Goal: Task Accomplishment & Management: Complete application form

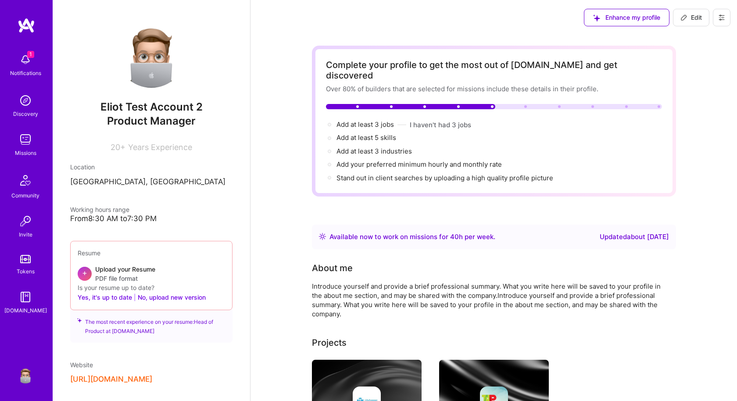
drag, startPoint x: 721, startPoint y: 14, endPoint x: 697, endPoint y: 25, distance: 26.7
click at [721, 14] on icon at bounding box center [721, 17] width 7 height 7
click at [674, 34] on button "Settings" at bounding box center [697, 37] width 66 height 22
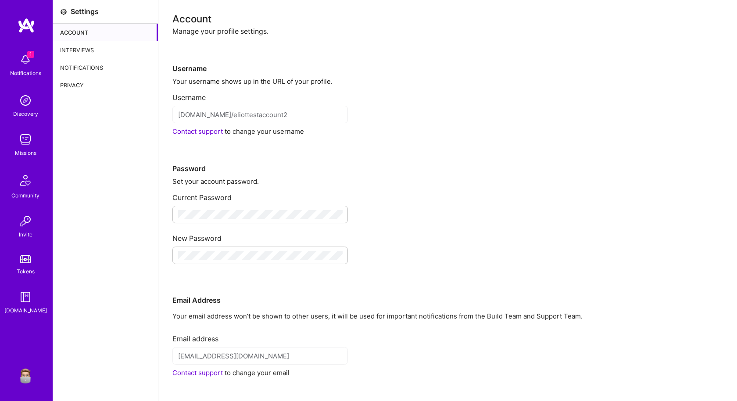
click at [85, 47] on div "Interviews" at bounding box center [105, 50] width 105 height 18
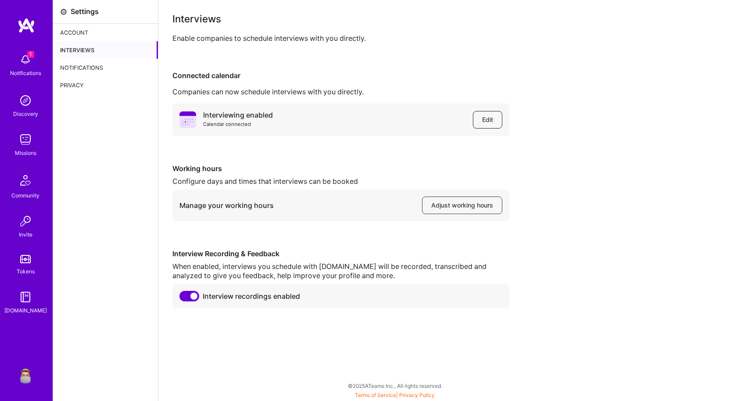
click at [494, 121] on button "Edit" at bounding box center [487, 120] width 29 height 18
click at [485, 118] on span "Edit" at bounding box center [487, 119] width 11 height 9
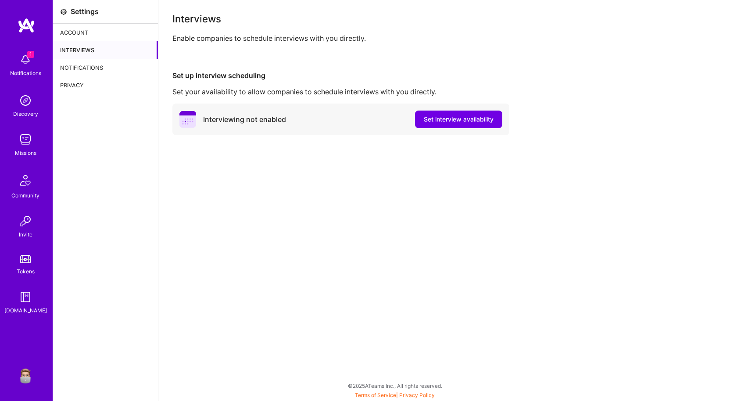
click at [23, 147] on img at bounding box center [26, 140] width 18 height 18
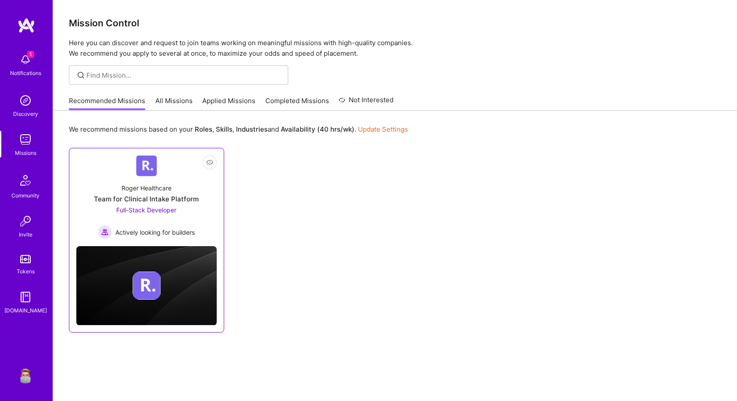
click at [118, 199] on div "Team for Clinical Intake Platform" at bounding box center [146, 198] width 105 height 9
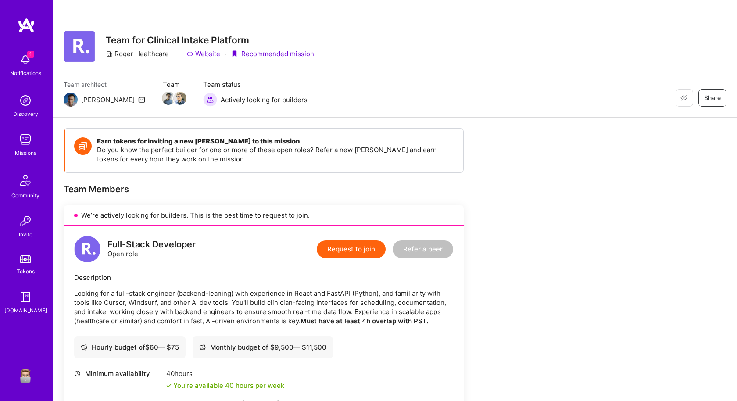
click at [355, 253] on button "Request to join" at bounding box center [351, 249] width 69 height 18
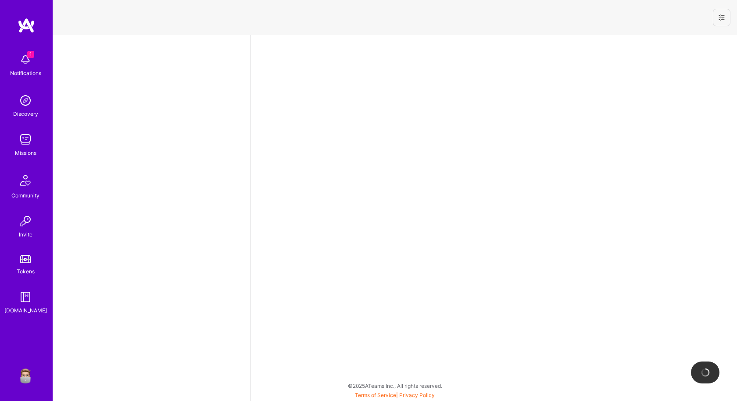
select select "US"
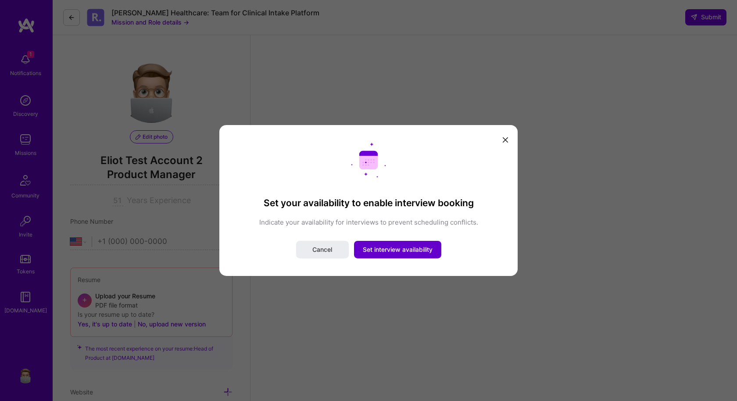
click at [383, 252] on span "Set interview availability" at bounding box center [398, 249] width 70 height 9
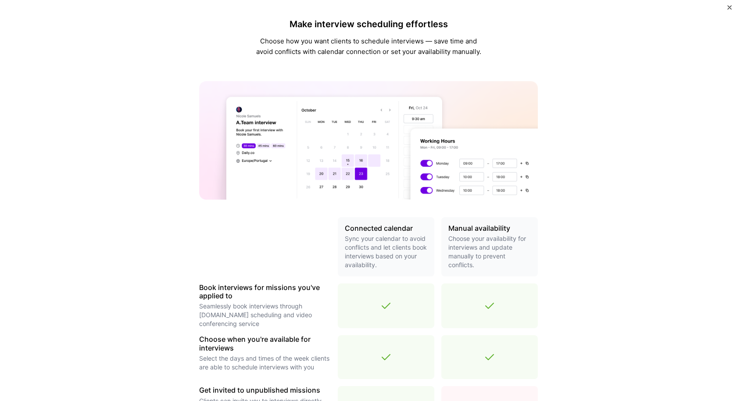
scroll to position [213, 0]
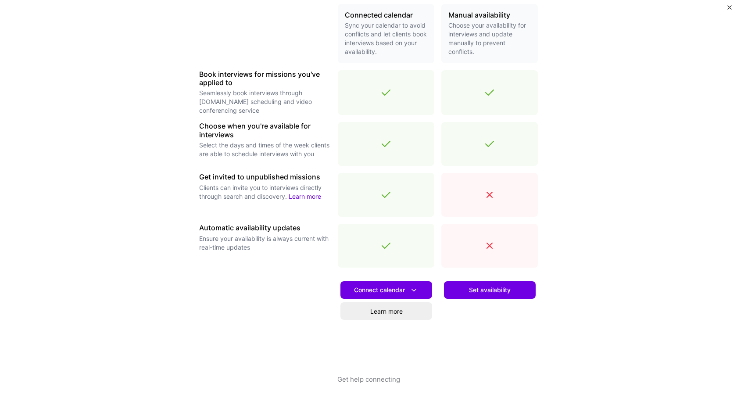
drag, startPoint x: 482, startPoint y: 291, endPoint x: 470, endPoint y: 287, distance: 12.5
click at [482, 291] on span "Set availability" at bounding box center [490, 289] width 42 height 9
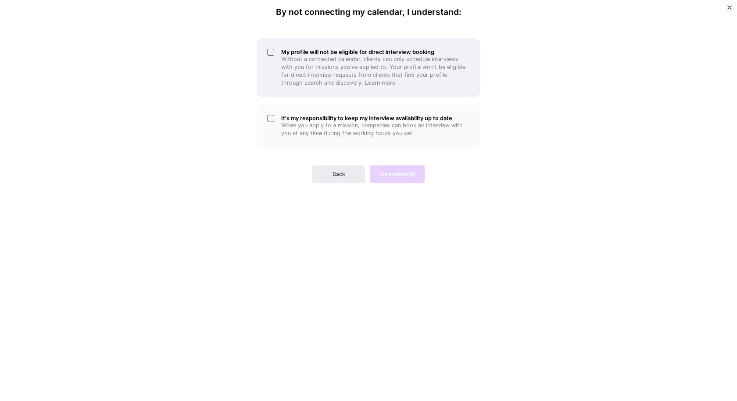
drag, startPoint x: 300, startPoint y: 121, endPoint x: 313, endPoint y: 67, distance: 55.3
click at [300, 121] on h5 "It's my responsibility to keep my interview availability up to date" at bounding box center [375, 118] width 189 height 7
click at [313, 66] on p "Without a connected calendar, clients can only schedule interviews with you for…" at bounding box center [375, 71] width 189 height 32
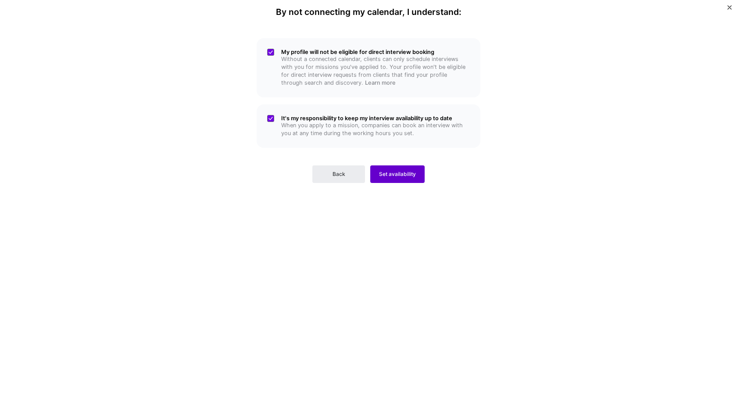
click at [389, 175] on span "Set availability" at bounding box center [397, 174] width 37 height 8
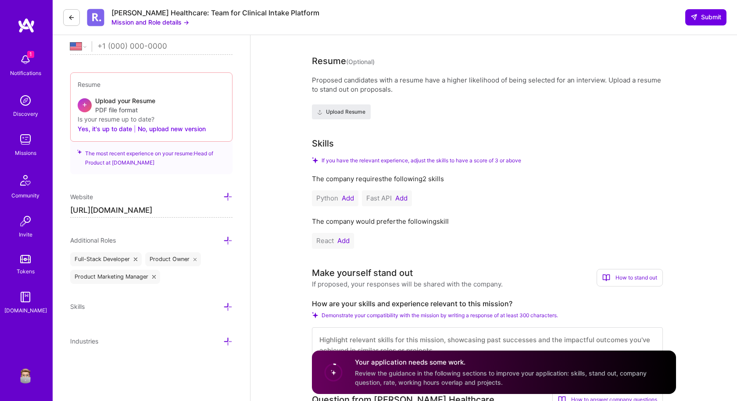
scroll to position [198, 0]
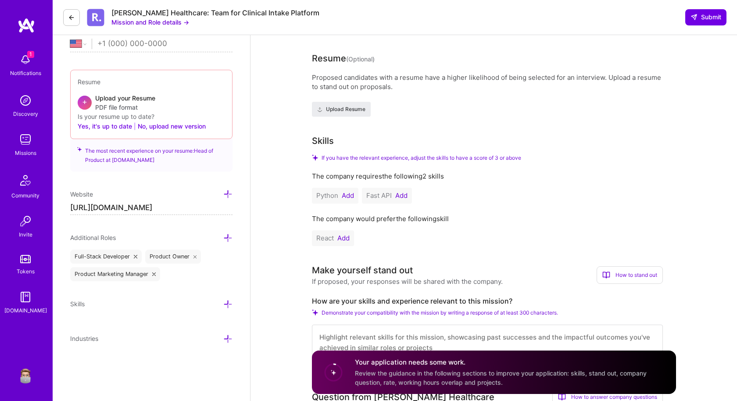
click at [348, 197] on button "Add" at bounding box center [348, 195] width 12 height 7
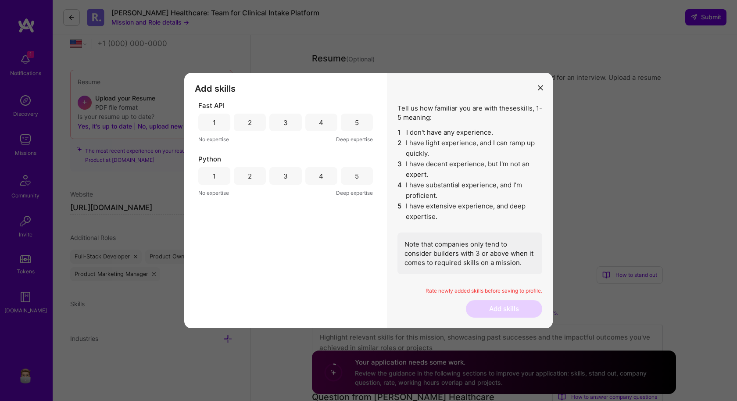
drag, startPoint x: 353, startPoint y: 175, endPoint x: 355, endPoint y: 138, distance: 36.9
click at [352, 174] on div "5" at bounding box center [357, 176] width 32 height 18
drag, startPoint x: 355, startPoint y: 122, endPoint x: 456, endPoint y: 257, distance: 168.5
click at [356, 122] on div "5" at bounding box center [357, 122] width 4 height 9
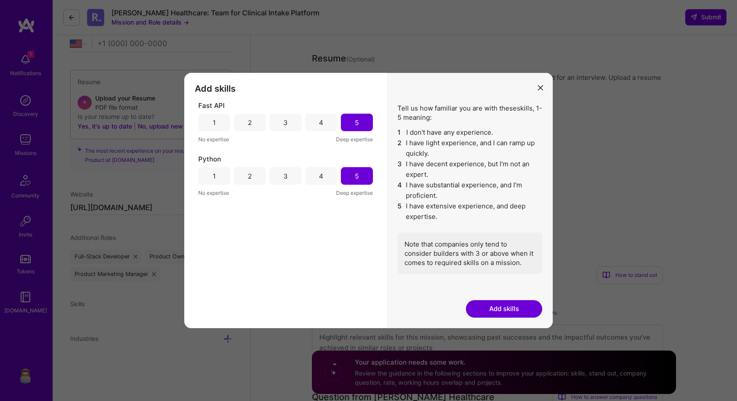
drag, startPoint x: 514, startPoint y: 310, endPoint x: 490, endPoint y: 300, distance: 25.4
click at [514, 310] on button "Add skills" at bounding box center [504, 309] width 76 height 18
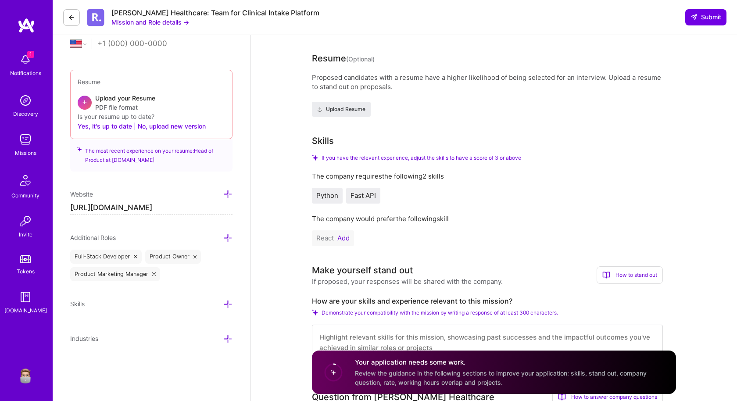
click at [344, 238] on button "Add" at bounding box center [343, 238] width 12 height 7
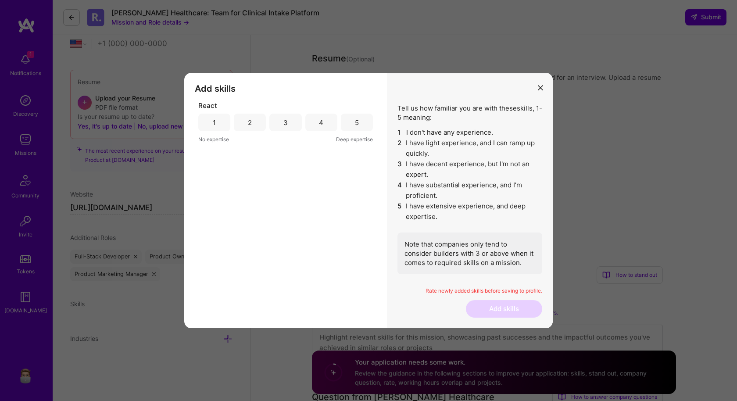
drag, startPoint x: 281, startPoint y: 128, endPoint x: 410, endPoint y: 266, distance: 188.0
click at [282, 128] on div "3" at bounding box center [285, 123] width 32 height 18
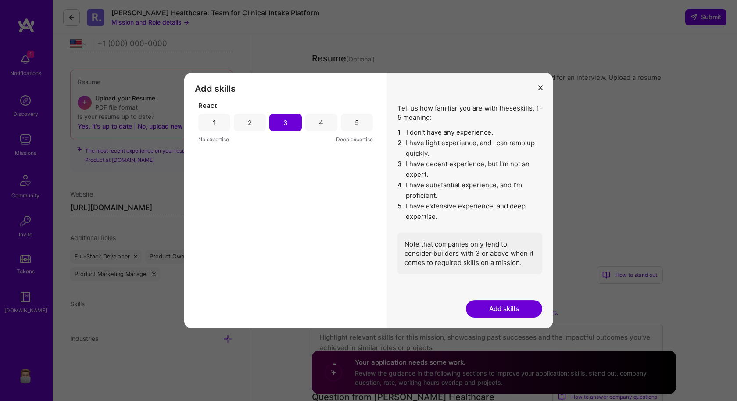
drag, startPoint x: 501, startPoint y: 311, endPoint x: 426, endPoint y: 288, distance: 78.2
click at [501, 311] on button "Add skills" at bounding box center [504, 309] width 76 height 18
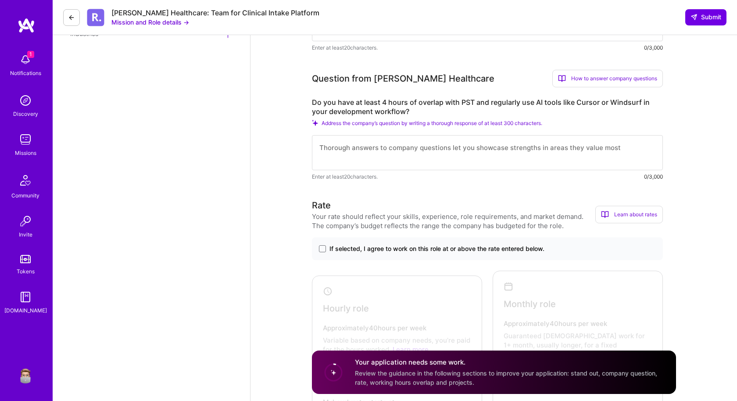
scroll to position [503, 0]
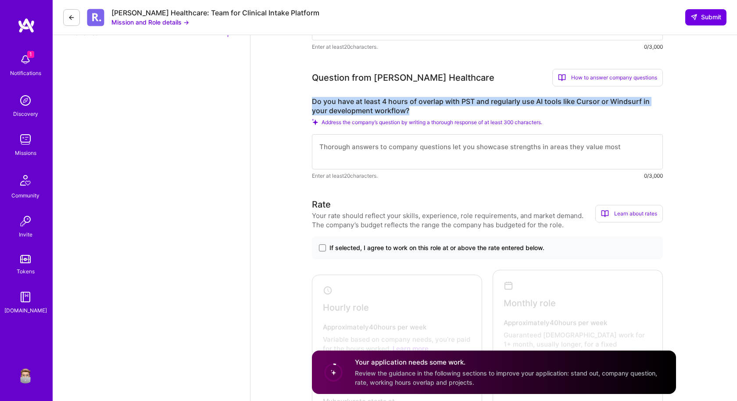
drag, startPoint x: 411, startPoint y: 114, endPoint x: 377, endPoint y: 142, distance: 44.0
click at [306, 93] on div "Speed up interview scheduling by connecting your calendar. Set interview availa…" at bounding box center [493, 301] width 486 height 1539
copy label "Do you have at least 4 hours of overlap with PST and regularly use AI tools lik…"
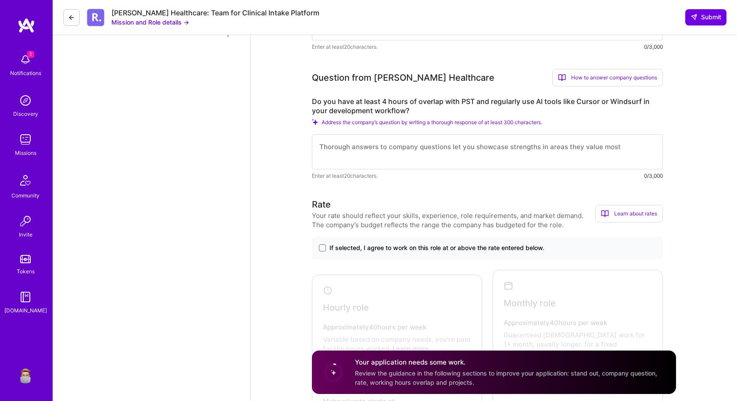
click at [406, 150] on textarea at bounding box center [487, 151] width 351 height 35
paste textarea "Do you have at least 4 hours of overlap with PST and regularly use AI tools lik…"
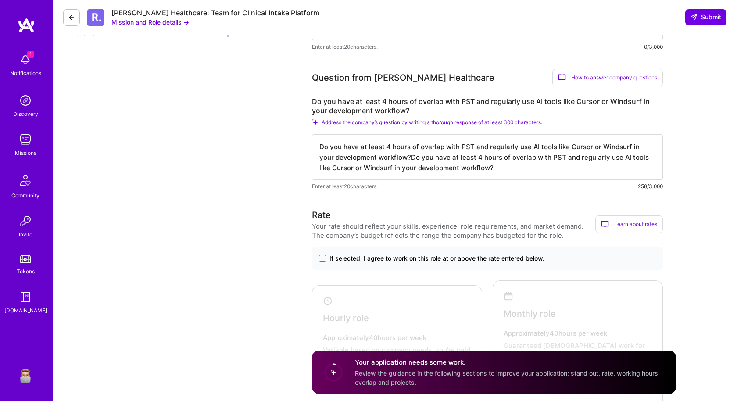
paste textarea "Do you have at least 4 hours of overlap with PST and regularly use AI tools lik…"
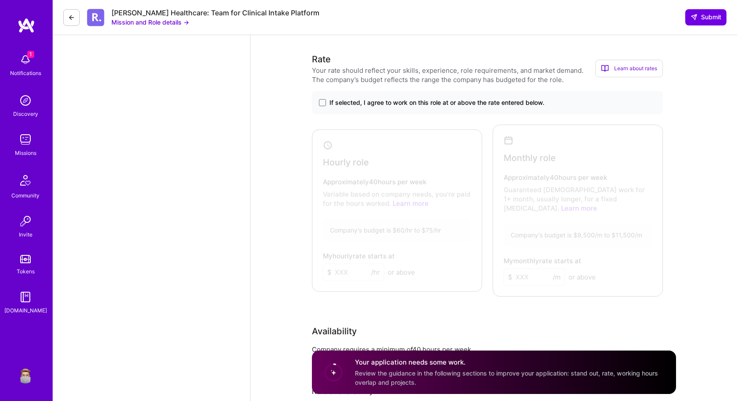
scroll to position [656, 0]
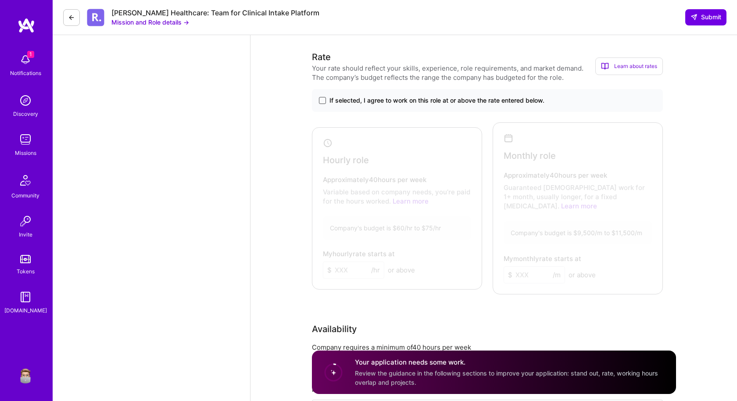
type textarea "Do you have at least 4 hours of overlap with PST and regularly use AI tools lik…"
click at [322, 103] on span at bounding box center [322, 100] width 7 height 7
click at [0, 0] on input "If selected, I agree to work on this role at or above the rate entered below." at bounding box center [0, 0] width 0 height 0
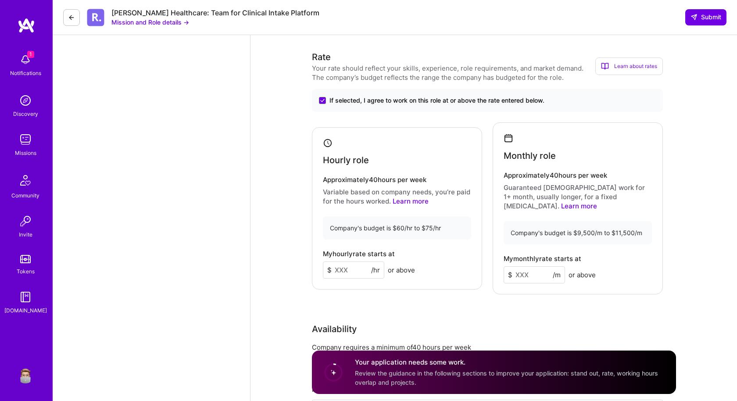
click at [356, 262] on input at bounding box center [353, 269] width 61 height 17
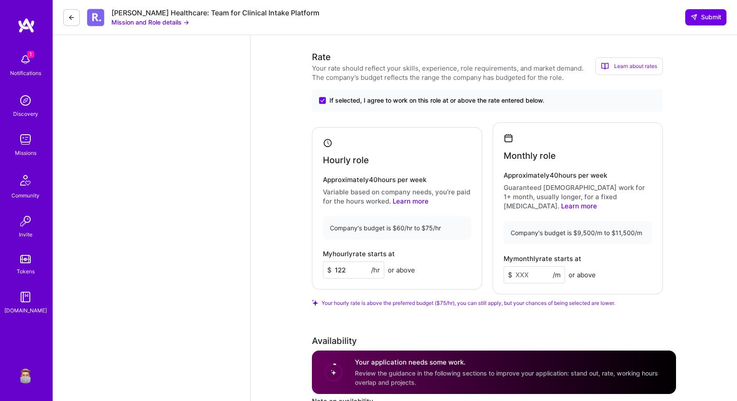
type input "122"
click at [523, 266] on input at bounding box center [533, 274] width 61 height 17
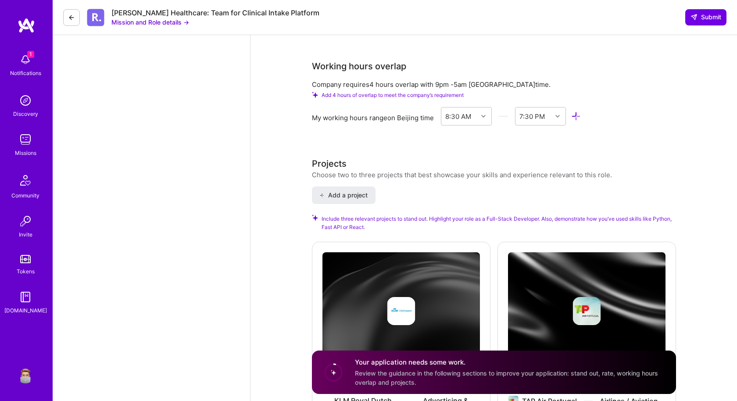
scroll to position [1180, 0]
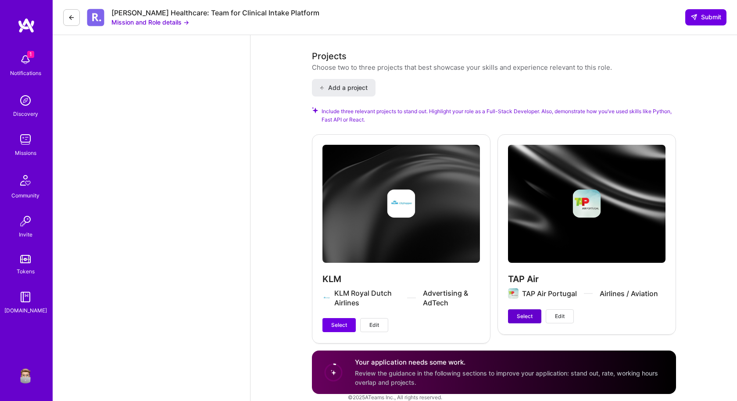
type input "1222"
drag, startPoint x: 534, startPoint y: 315, endPoint x: 471, endPoint y: 313, distance: 62.7
click at [534, 315] on button "Select" at bounding box center [524, 316] width 33 height 14
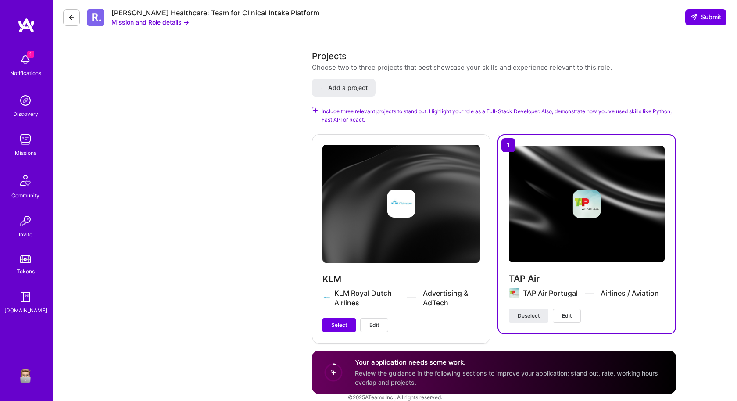
click at [341, 321] on span "Select" at bounding box center [339, 325] width 16 height 8
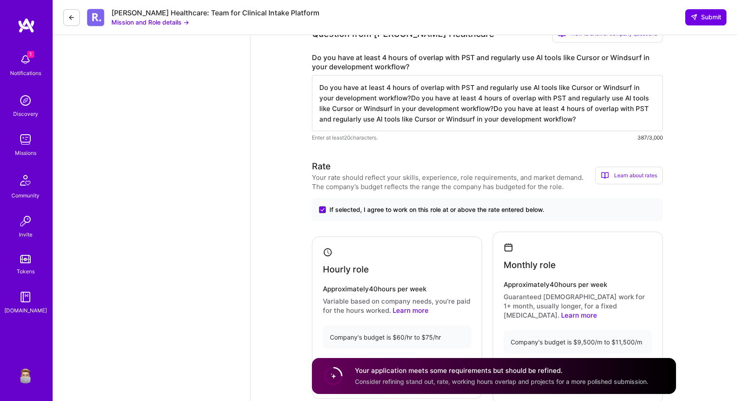
scroll to position [0, 0]
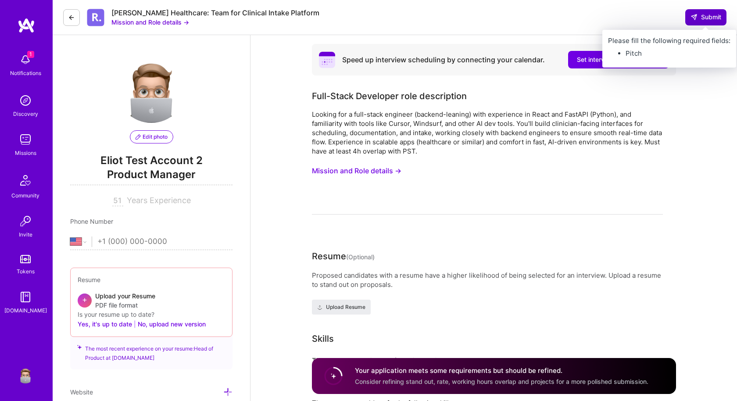
click at [711, 22] on button "Submit" at bounding box center [705, 17] width 41 height 16
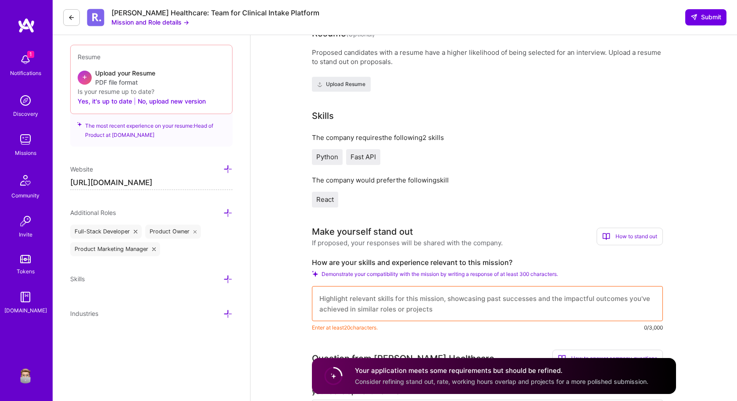
scroll to position [292, 0]
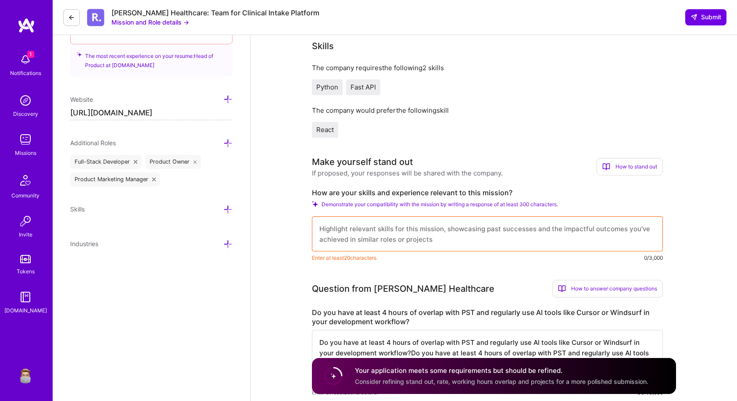
click at [407, 230] on textarea at bounding box center [487, 233] width 351 height 35
paste textarea "Do you have at least 4 hours of overlap with PST and regularly use AI tools lik…"
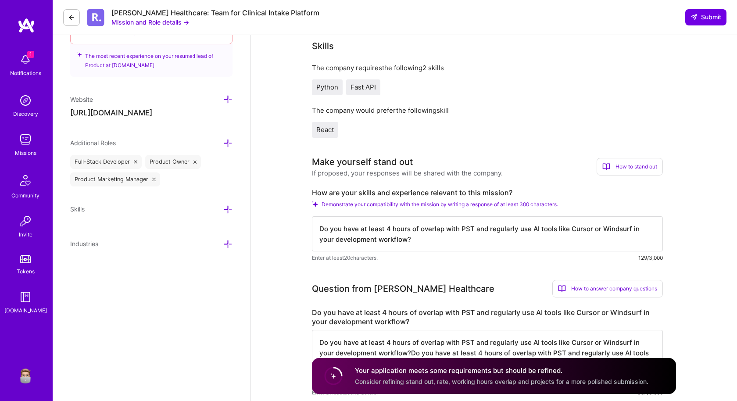
paste textarea "Do you have at least 4 hours of overlap with PST and regularly use AI tools lik…"
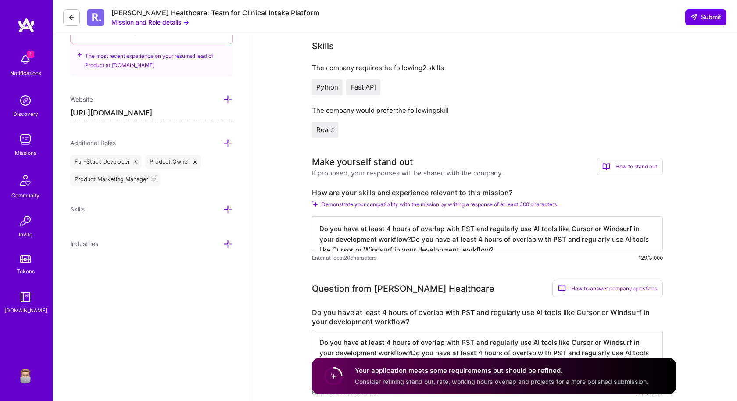
paste textarea "Do you have at least 4 hours of overlap with PST and regularly use AI tools lik…"
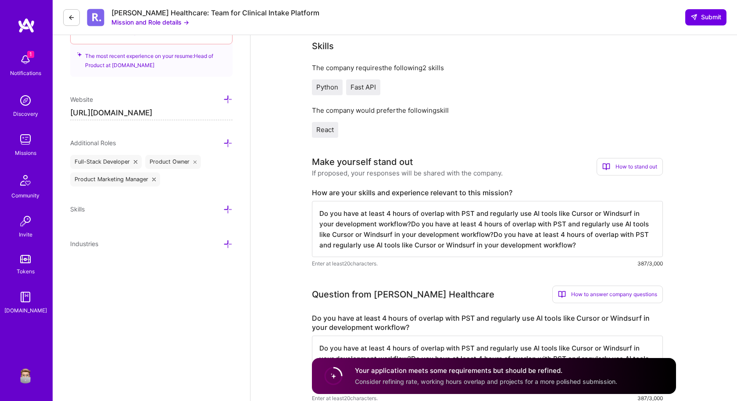
paste textarea "Do you have at least 4 hours of overlap with PST and regularly use AI tools lik…"
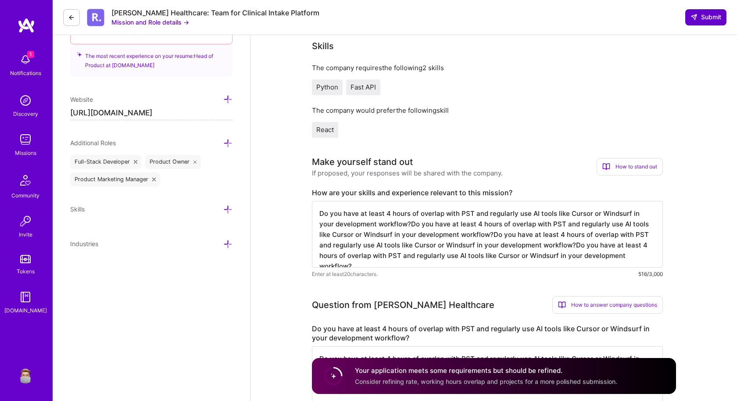
type textarea "Do you have at least 4 hours of overlap with PST and regularly use AI tools lik…"
click at [708, 14] on span "Submit" at bounding box center [705, 17] width 31 height 9
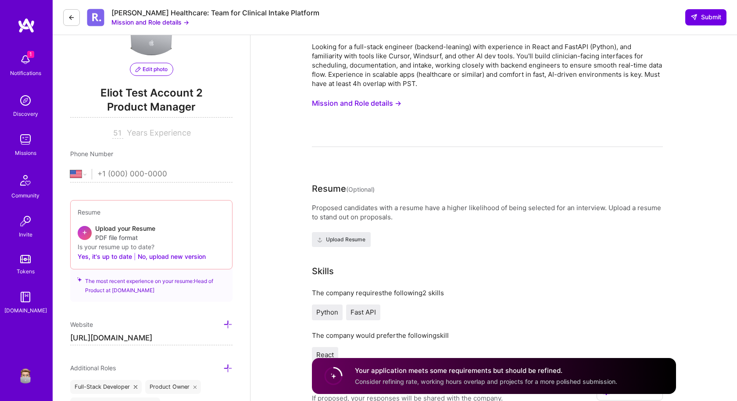
scroll to position [0, 0]
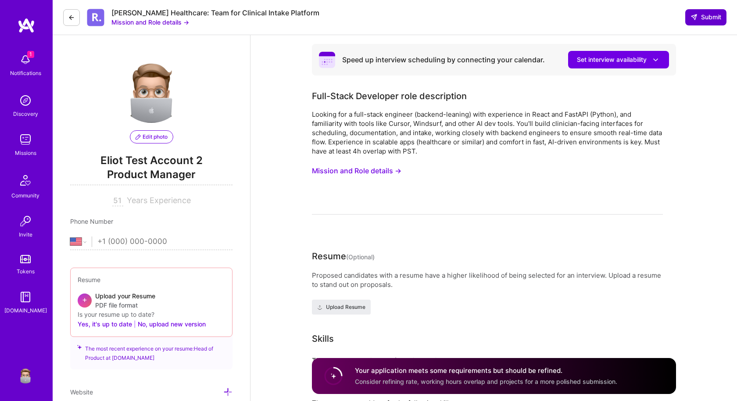
click at [709, 15] on span "Submit" at bounding box center [705, 17] width 31 height 9
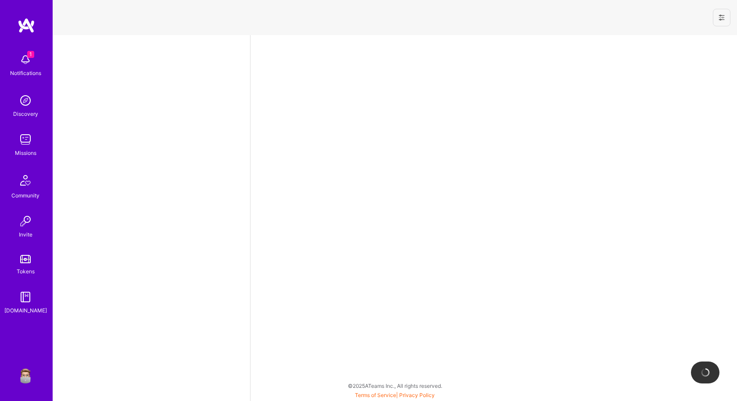
select select "US"
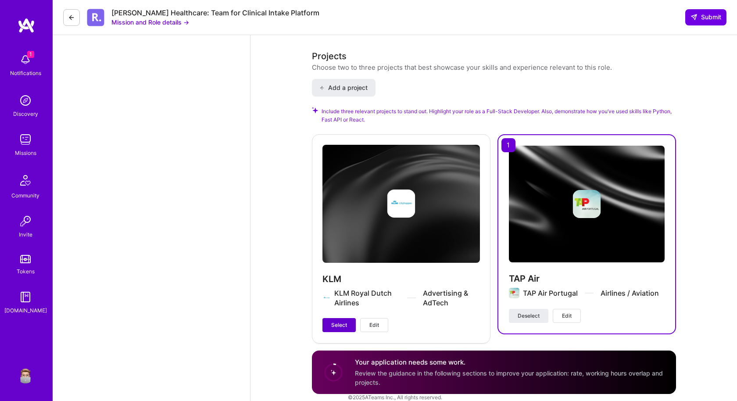
drag, startPoint x: 342, startPoint y: 308, endPoint x: 386, endPoint y: 276, distance: 54.4
click at [342, 318] on button "Select" at bounding box center [338, 325] width 33 height 14
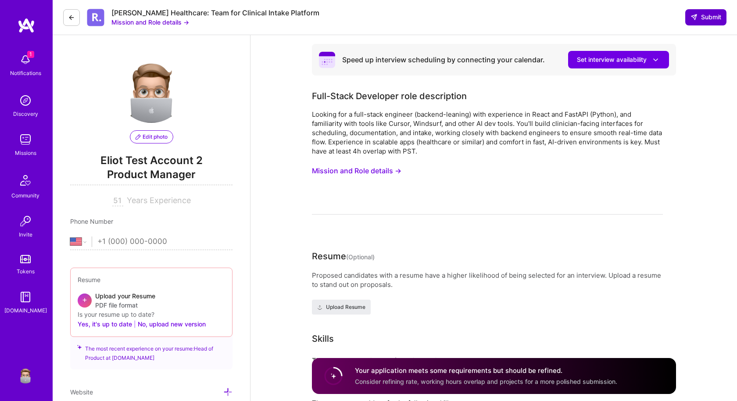
click at [710, 16] on span "Submit" at bounding box center [705, 17] width 31 height 9
click at [168, 19] on button "Mission and Role details →" at bounding box center [150, 22] width 78 height 9
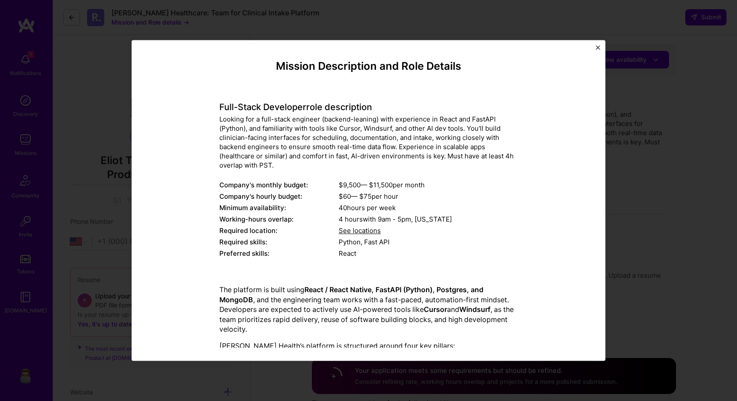
click at [673, 155] on div "Mission Description and Role Details Full-Stack Developer role description Look…" at bounding box center [368, 200] width 737 height 401
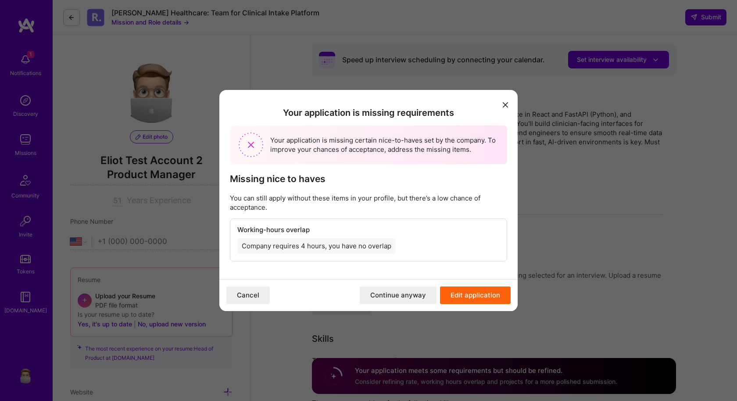
click at [403, 294] on button "Continue anyway" at bounding box center [398, 295] width 77 height 18
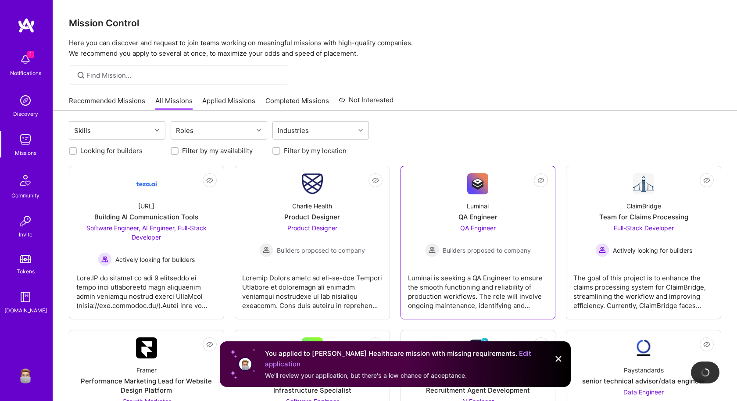
click at [466, 280] on div "Luminai is seeking a QA Engineer to ensure the smooth functioning and reliabili…" at bounding box center [478, 288] width 140 height 44
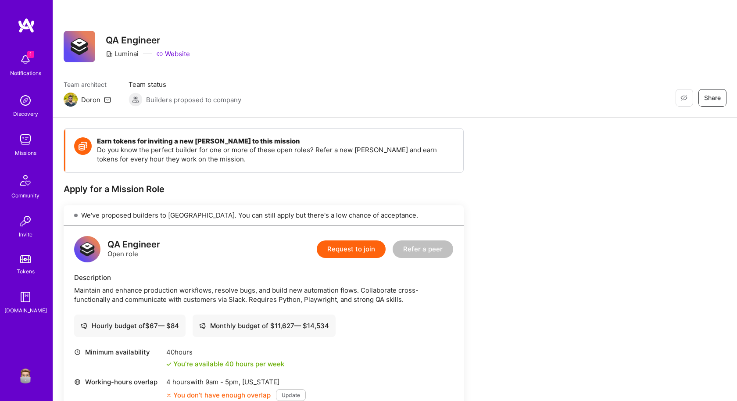
click at [342, 247] on button "Request to join" at bounding box center [351, 249] width 69 height 18
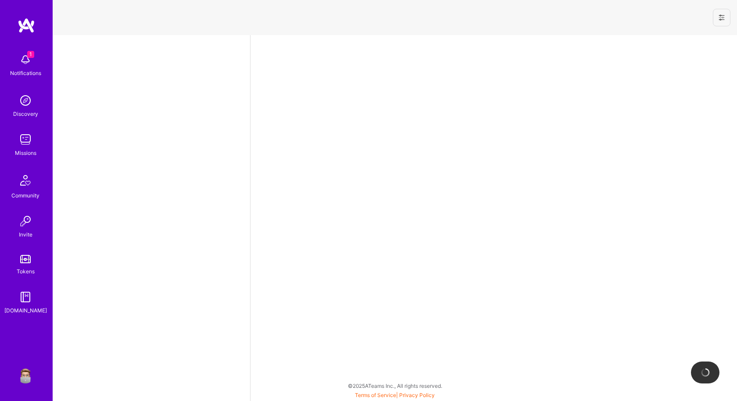
select select "US"
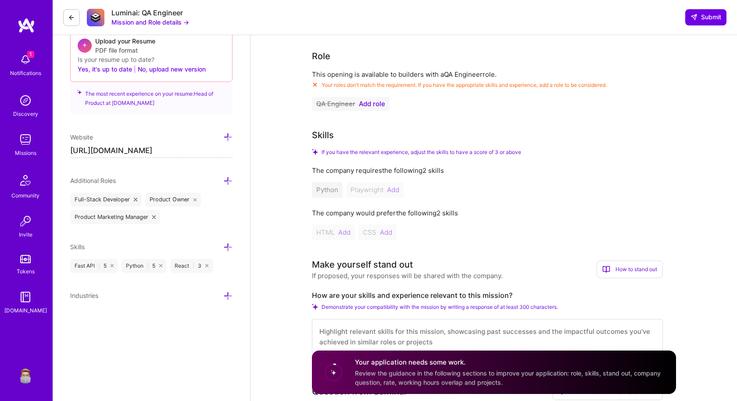
scroll to position [255, 0]
click at [374, 108] on button "QA Engineer Add role" at bounding box center [351, 103] width 78 height 14
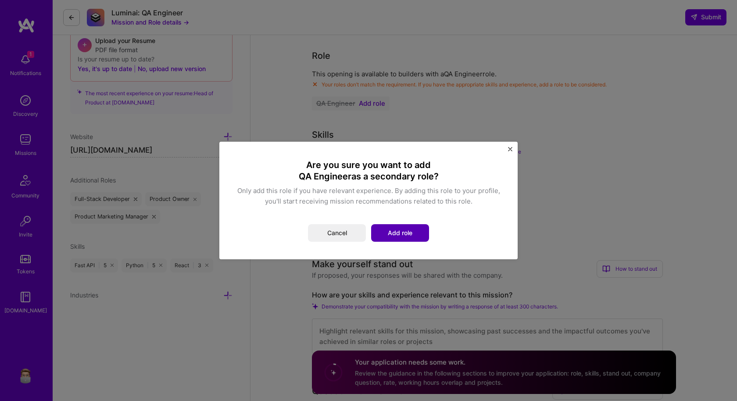
click at [388, 228] on button "Add role" at bounding box center [400, 233] width 58 height 18
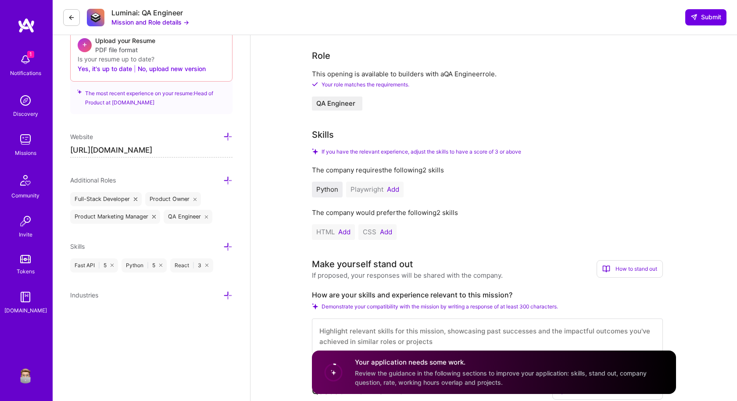
click at [397, 189] on button "Add" at bounding box center [393, 189] width 12 height 7
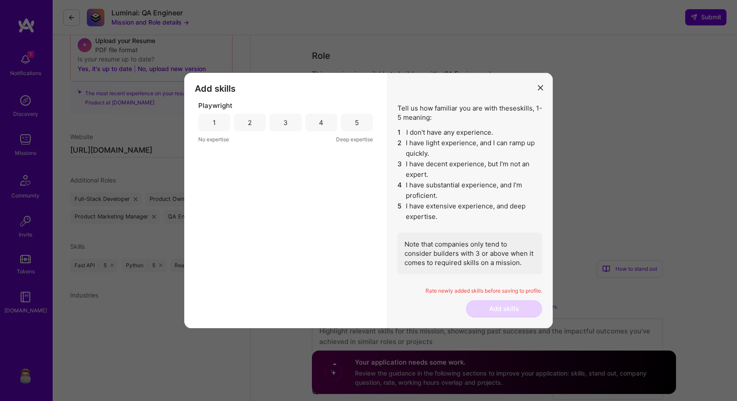
click at [335, 125] on div "4" at bounding box center [321, 123] width 32 height 18
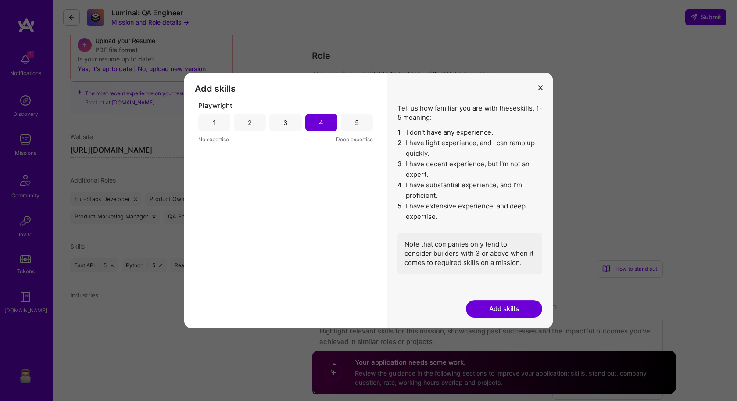
drag, startPoint x: 478, startPoint y: 306, endPoint x: 455, endPoint y: 291, distance: 27.8
click at [478, 306] on button "Add skills" at bounding box center [504, 309] width 76 height 18
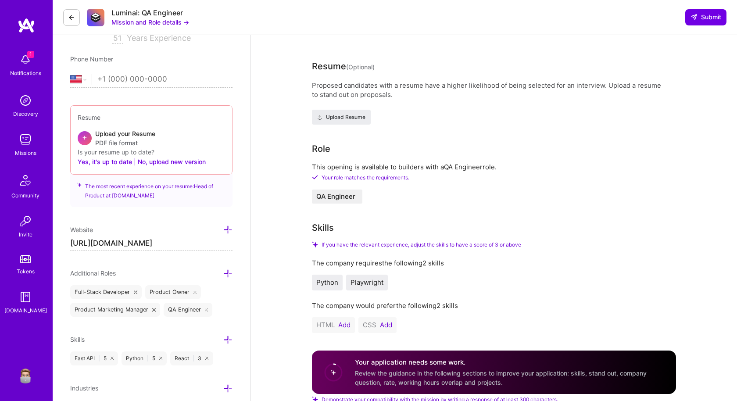
scroll to position [161, 0]
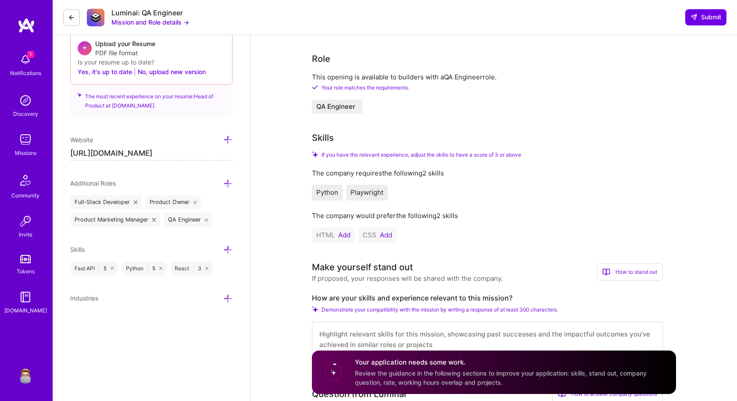
click at [345, 235] on button "Add" at bounding box center [344, 234] width 12 height 7
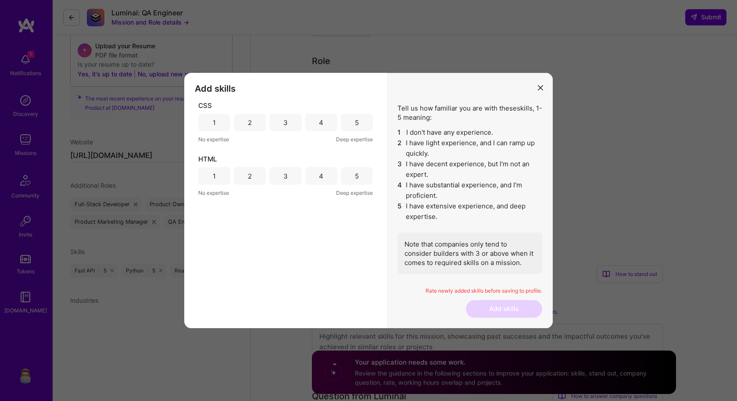
click at [349, 187] on div "HTML 1 2 3 4 5 No expertise Deep expertise" at bounding box center [285, 175] width 174 height 43
click at [350, 175] on div "5" at bounding box center [357, 176] width 32 height 18
drag, startPoint x: 329, startPoint y: 116, endPoint x: 360, endPoint y: 150, distance: 46.3
click at [331, 117] on div "4" at bounding box center [321, 123] width 32 height 18
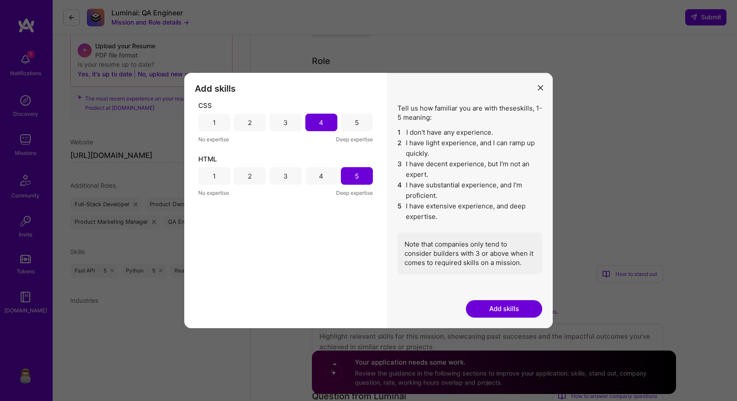
drag, startPoint x: 490, startPoint y: 310, endPoint x: 422, endPoint y: 271, distance: 77.8
click at [488, 310] on button "Add skills" at bounding box center [504, 309] width 76 height 18
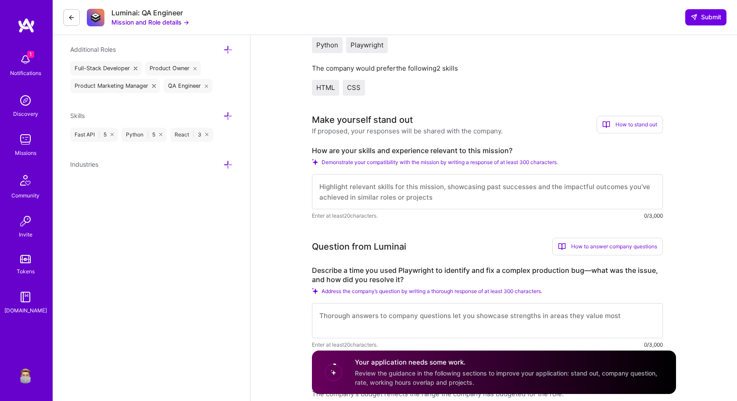
scroll to position [402, 0]
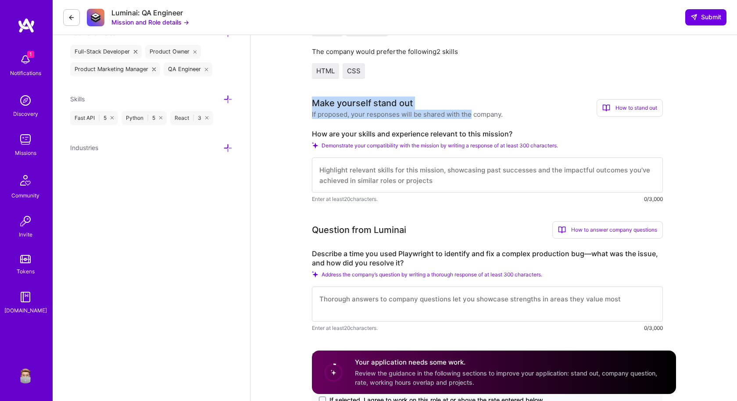
drag, startPoint x: 307, startPoint y: 100, endPoint x: 470, endPoint y: 118, distance: 164.0
click at [470, 118] on div "If proposed, your responses will be shared with the company." at bounding box center [407, 114] width 191 height 9
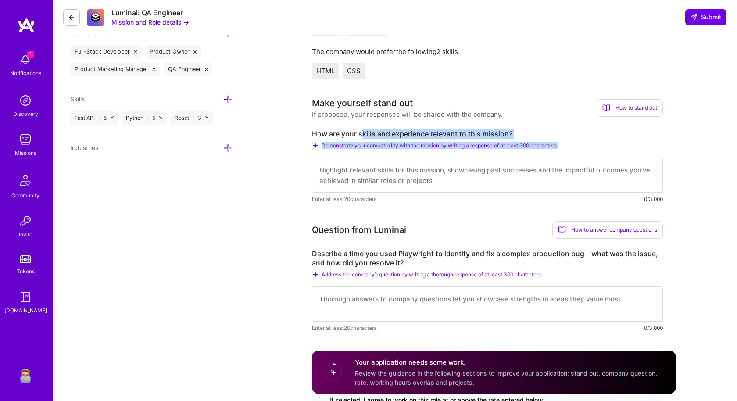
drag, startPoint x: 428, startPoint y: 150, endPoint x: 436, endPoint y: 150, distance: 7.5
click at [436, 150] on div "How are your skills and experience relevant to this mission? Demonstrate your c…" at bounding box center [487, 166] width 351 height 74
click at [441, 147] on span "Demonstrate your compatibility with the mission by writing a response of at lea…" at bounding box center [439, 145] width 236 height 7
click at [410, 138] on div "How are your skills and experience relevant to this mission? Demonstrate your c…" at bounding box center [487, 166] width 351 height 74
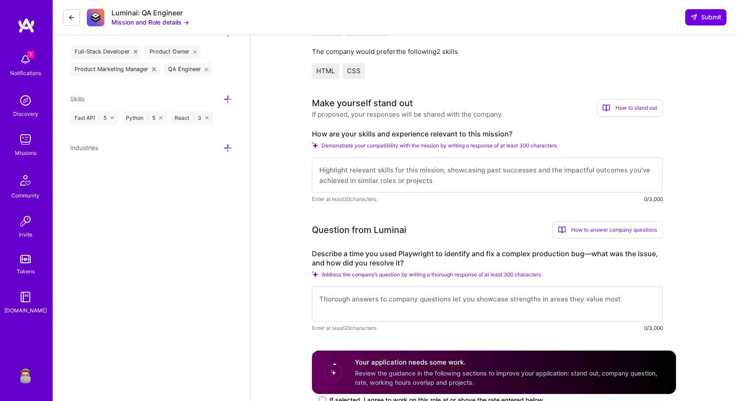
click at [399, 135] on label "How are your skills and experience relevant to this mission?" at bounding box center [487, 133] width 351 height 9
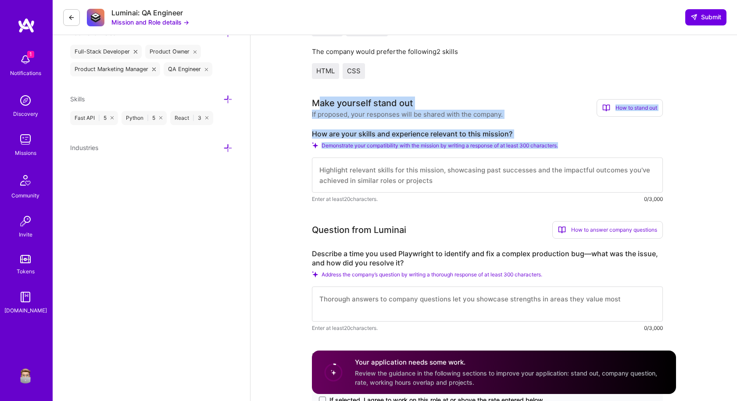
drag, startPoint x: 318, startPoint y: 102, endPoint x: 488, endPoint y: 165, distance: 180.6
click at [488, 165] on div "Make yourself stand out If proposed, your responses will be shared with the com…" at bounding box center [487, 149] width 351 height 107
copy div "ake yourself stand out If proposed, your responses will be shared with the comp…"
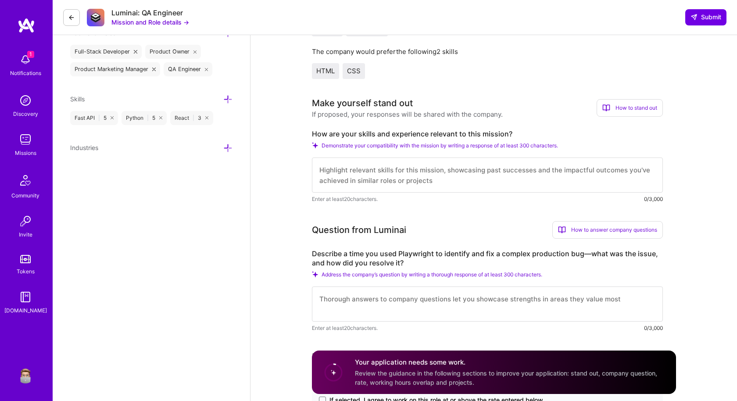
click at [481, 174] on textarea at bounding box center [487, 174] width 351 height 35
paste textarea "ake yourself stand out If proposed, your responses will be shared with the comp…"
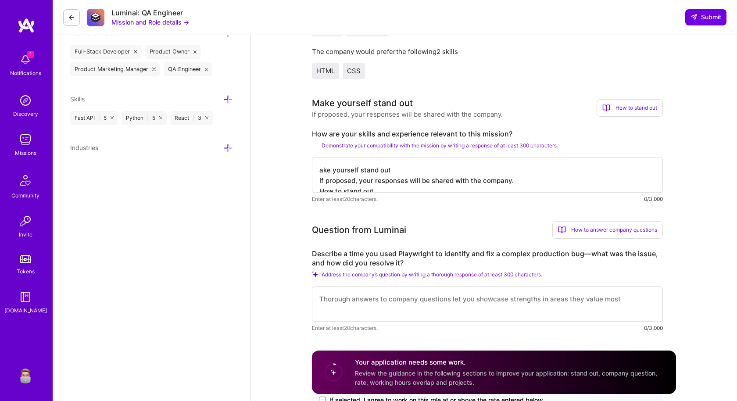
paste textarea "ake yourself stand out If proposed, your responses will be shared with the comp…"
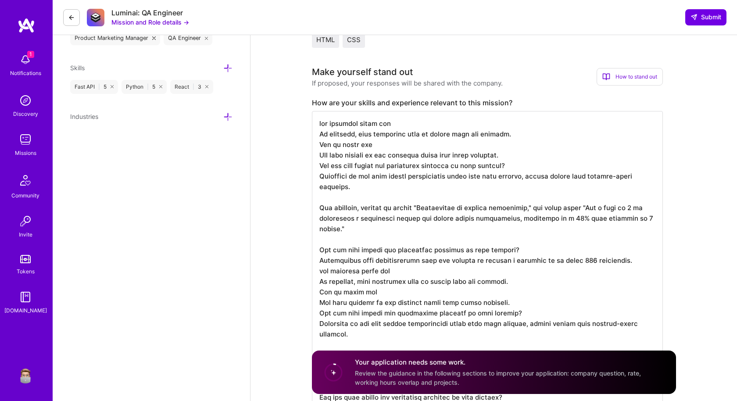
scroll to position [0, 0]
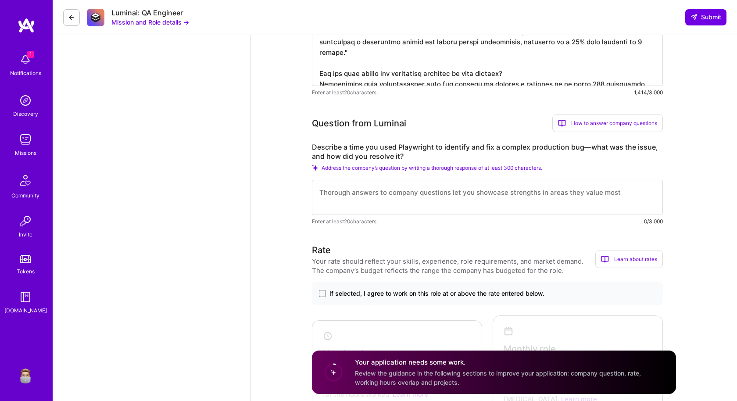
type textarea "ake yourself stand out If proposed, your responses will be shared with the comp…"
click at [349, 192] on textarea at bounding box center [487, 197] width 351 height 35
paste textarea "ake yourself stand out If proposed, your responses will be shared with the comp…"
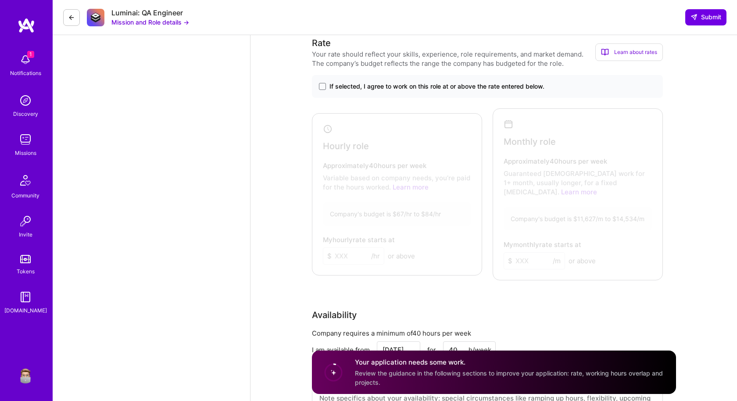
scroll to position [1077, 0]
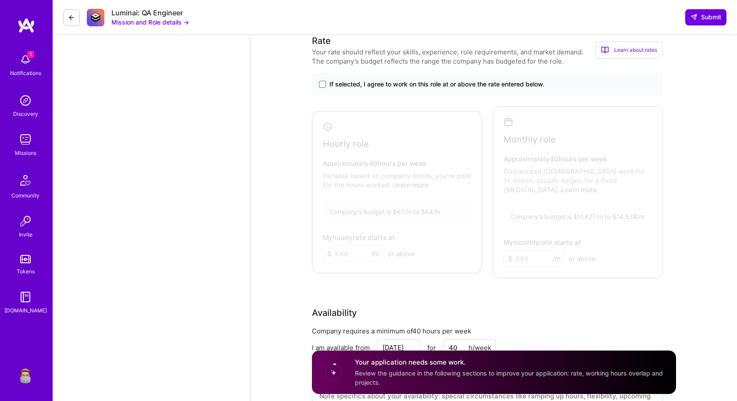
type textarea "ake yourself stand out If proposed, your responses will be shared with the comp…"
click at [319, 88] on label "If selected, I agree to work on this role at or above the rate entered below." at bounding box center [487, 84] width 337 height 9
click at [0, 0] on input "If selected, I agree to work on this role at or above the rate entered below." at bounding box center [0, 0] width 0 height 0
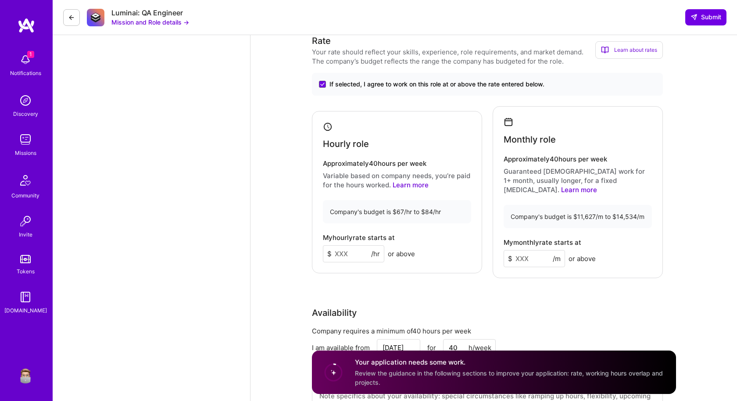
click at [343, 252] on input at bounding box center [353, 253] width 61 height 17
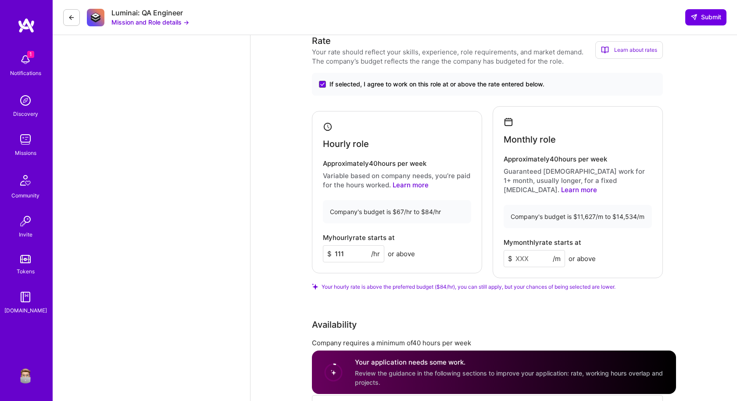
type input "111"
drag, startPoint x: 534, startPoint y: 248, endPoint x: 529, endPoint y: 249, distance: 5.0
click at [534, 250] on input at bounding box center [533, 258] width 61 height 17
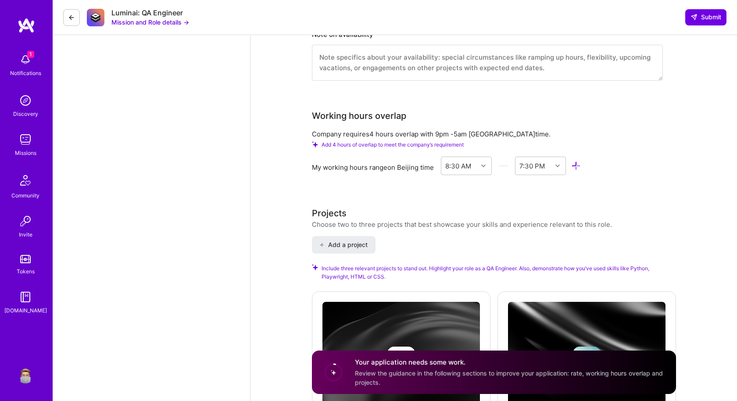
scroll to position [1584, 0]
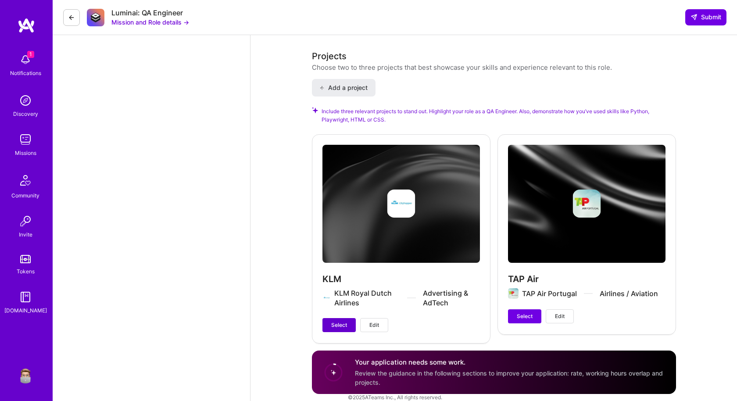
type input "11111"
drag, startPoint x: 343, startPoint y: 310, endPoint x: 381, endPoint y: 312, distance: 38.6
click at [345, 321] on span "Select" at bounding box center [339, 325] width 16 height 8
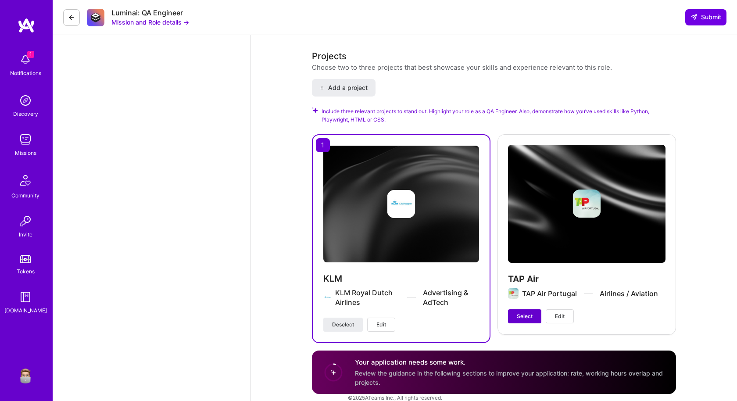
click at [518, 313] on span "Select" at bounding box center [524, 316] width 16 height 8
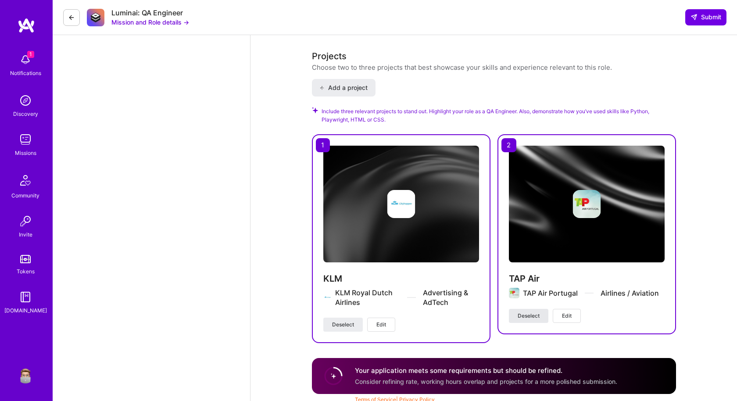
scroll to position [1577, 0]
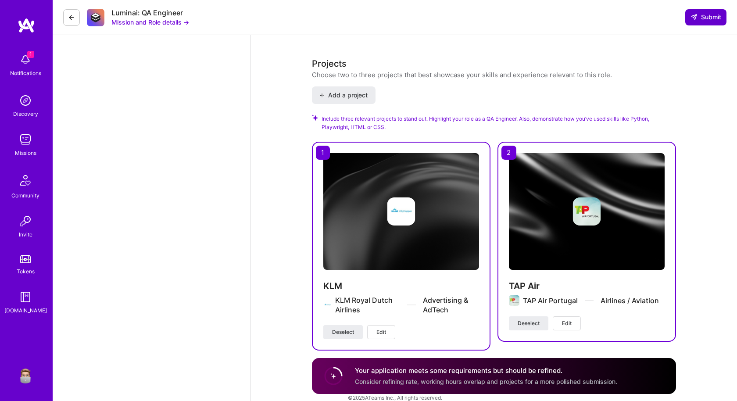
click at [707, 19] on span "Submit" at bounding box center [705, 17] width 31 height 9
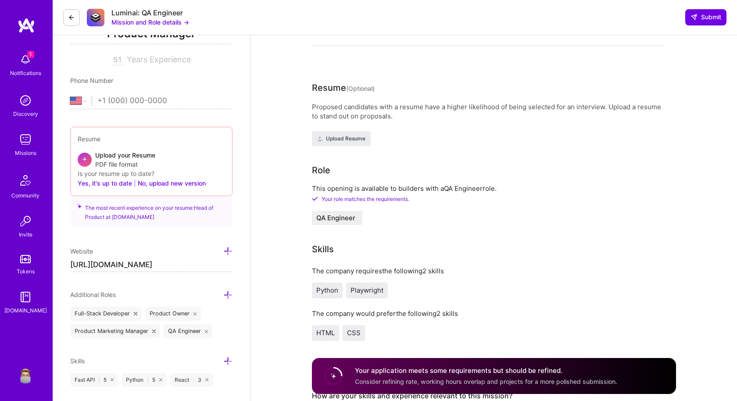
scroll to position [0, 0]
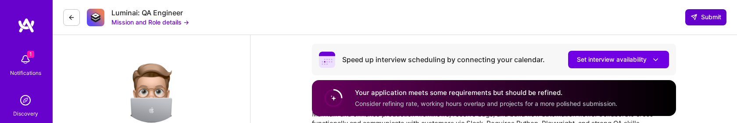
click at [697, 22] on button "Submit" at bounding box center [705, 17] width 41 height 16
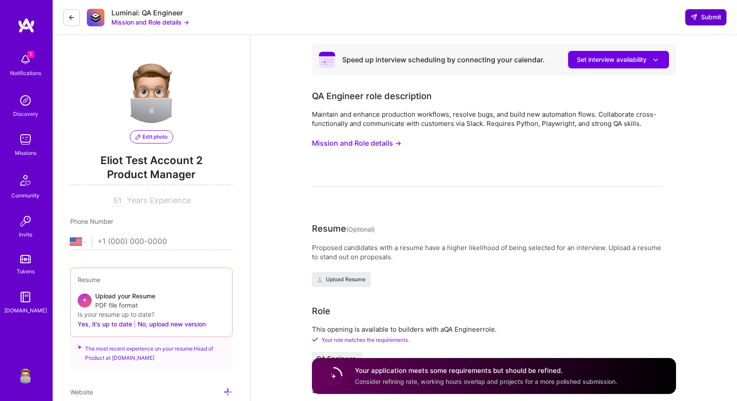
click at [705, 23] on button "Submit" at bounding box center [705, 17] width 41 height 16
click at [702, 18] on span "Submit" at bounding box center [705, 17] width 31 height 9
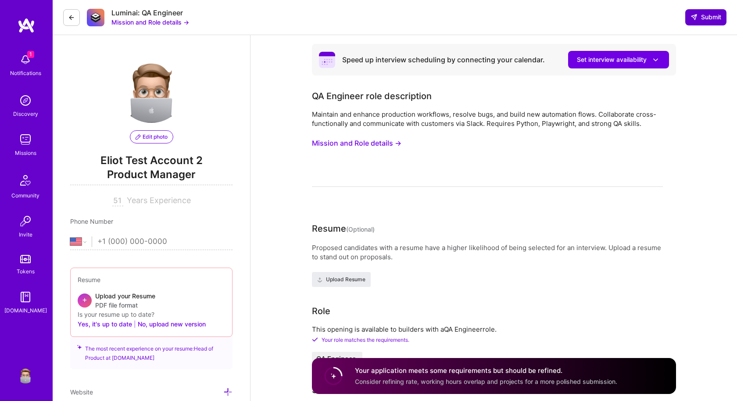
click at [702, 18] on span "Submit" at bounding box center [705, 17] width 31 height 9
click at [621, 64] on button "Set interview availability" at bounding box center [618, 60] width 101 height 18
click at [707, 21] on span "Submit" at bounding box center [705, 17] width 31 height 9
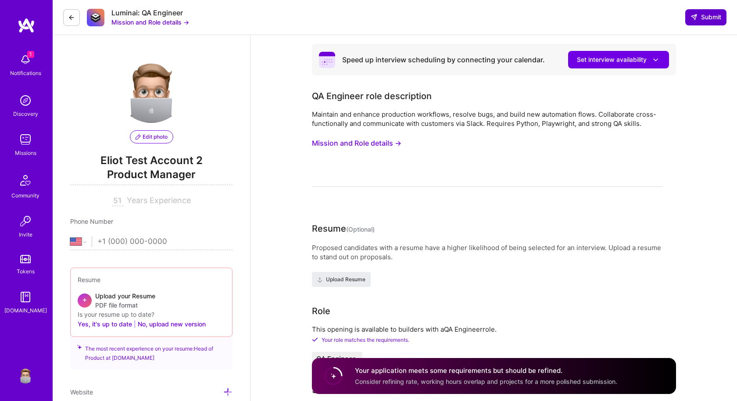
click at [707, 21] on span "Submit" at bounding box center [705, 17] width 31 height 9
click at [706, 21] on span "Submit" at bounding box center [705, 17] width 31 height 9
click at [705, 18] on span "Submit" at bounding box center [705, 17] width 31 height 9
click at [704, 19] on span "Submit" at bounding box center [705, 17] width 31 height 9
click at [703, 18] on span "Submit" at bounding box center [705, 17] width 31 height 9
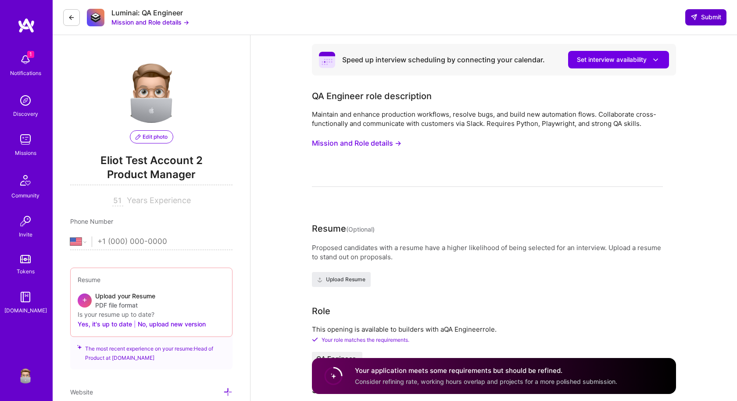
click at [702, 18] on span "Submit" at bounding box center [705, 17] width 31 height 9
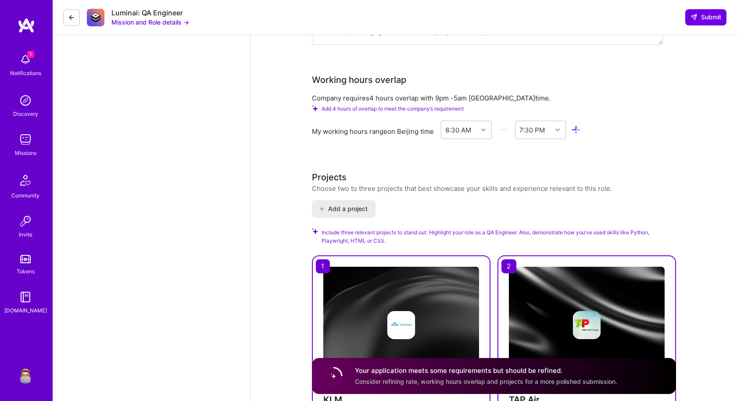
scroll to position [1577, 0]
